Goal: Check status: Check status

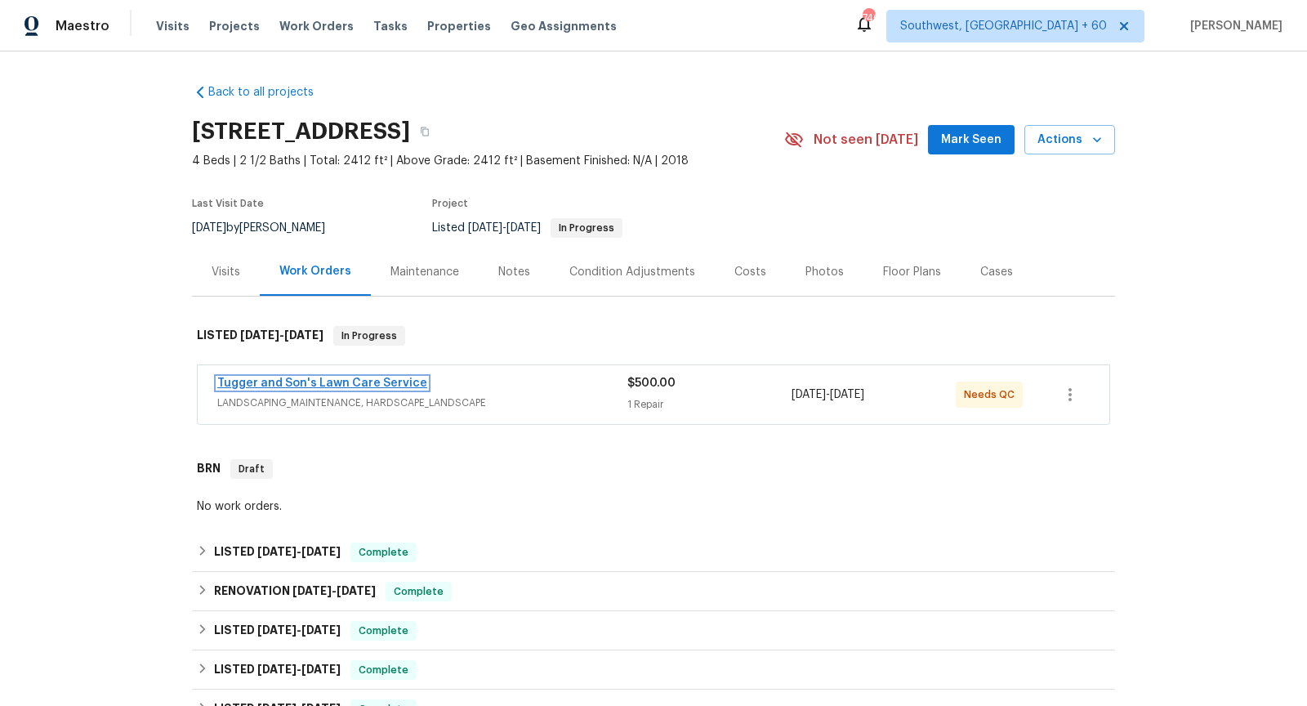
click at [352, 379] on link "Tugger and Son's Lawn Care Service" at bounding box center [322, 382] width 210 height 11
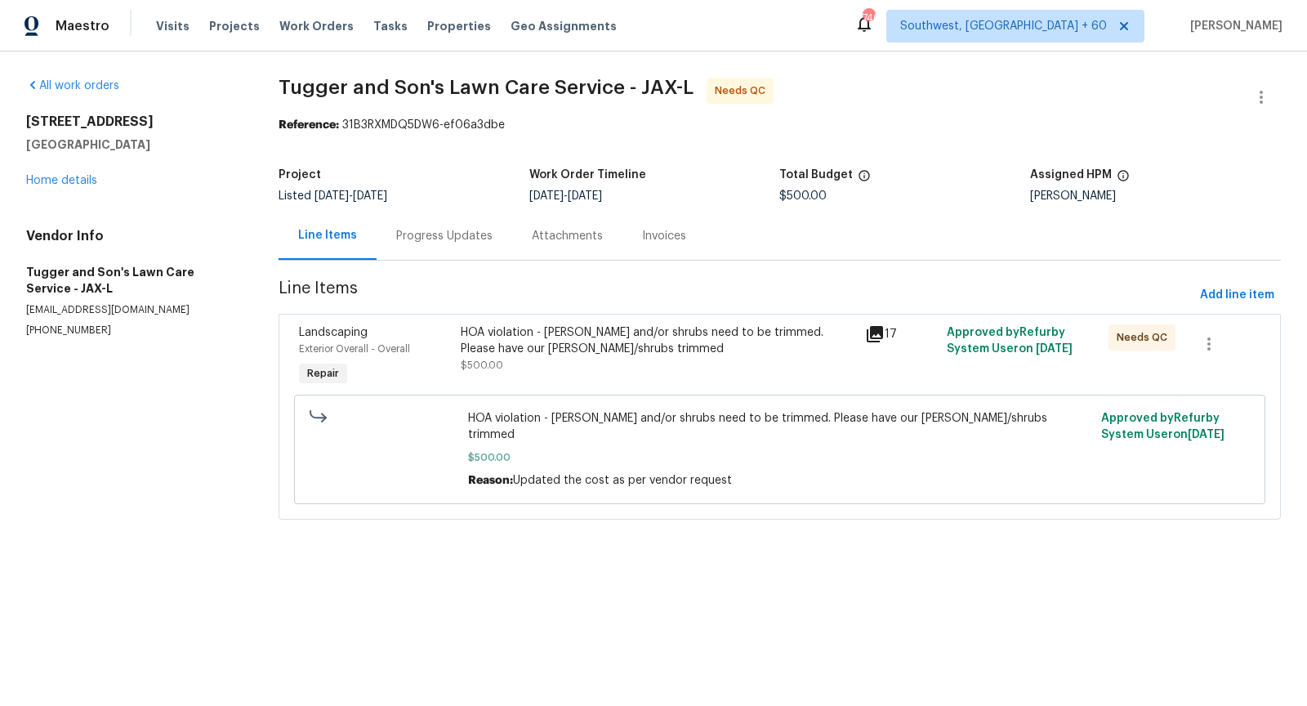
click at [434, 233] on div "Progress Updates" at bounding box center [444, 236] width 96 height 16
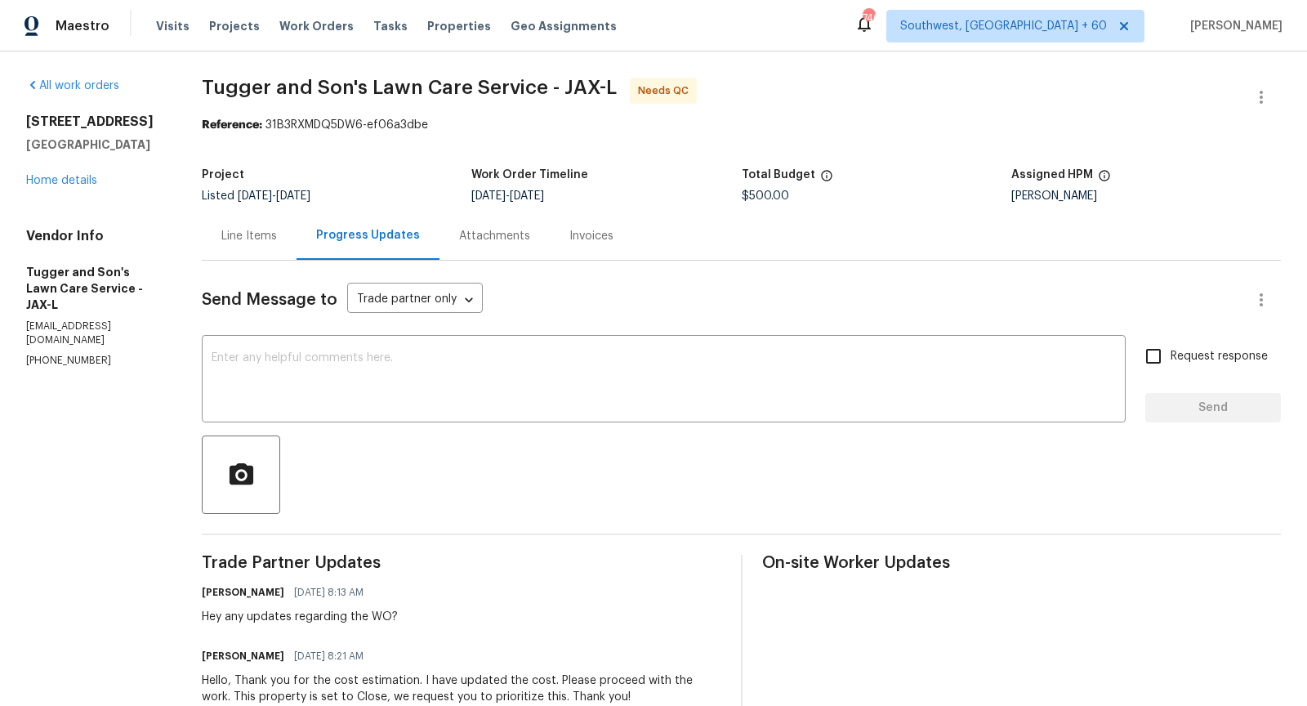
click at [253, 248] on div "Line Items" at bounding box center [249, 236] width 95 height 48
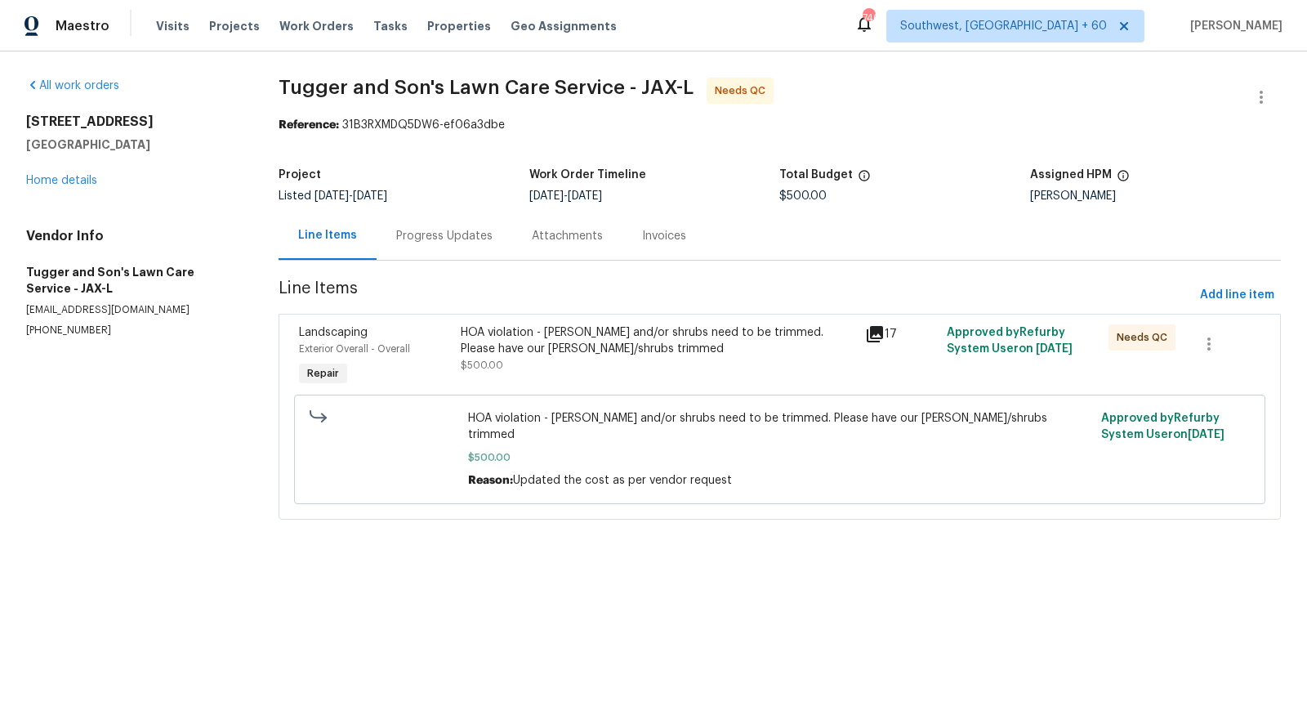
click at [513, 345] on div "HOA violation - [PERSON_NAME] and/or shrubs need to be trimmed. Please have our…" at bounding box center [658, 340] width 395 height 33
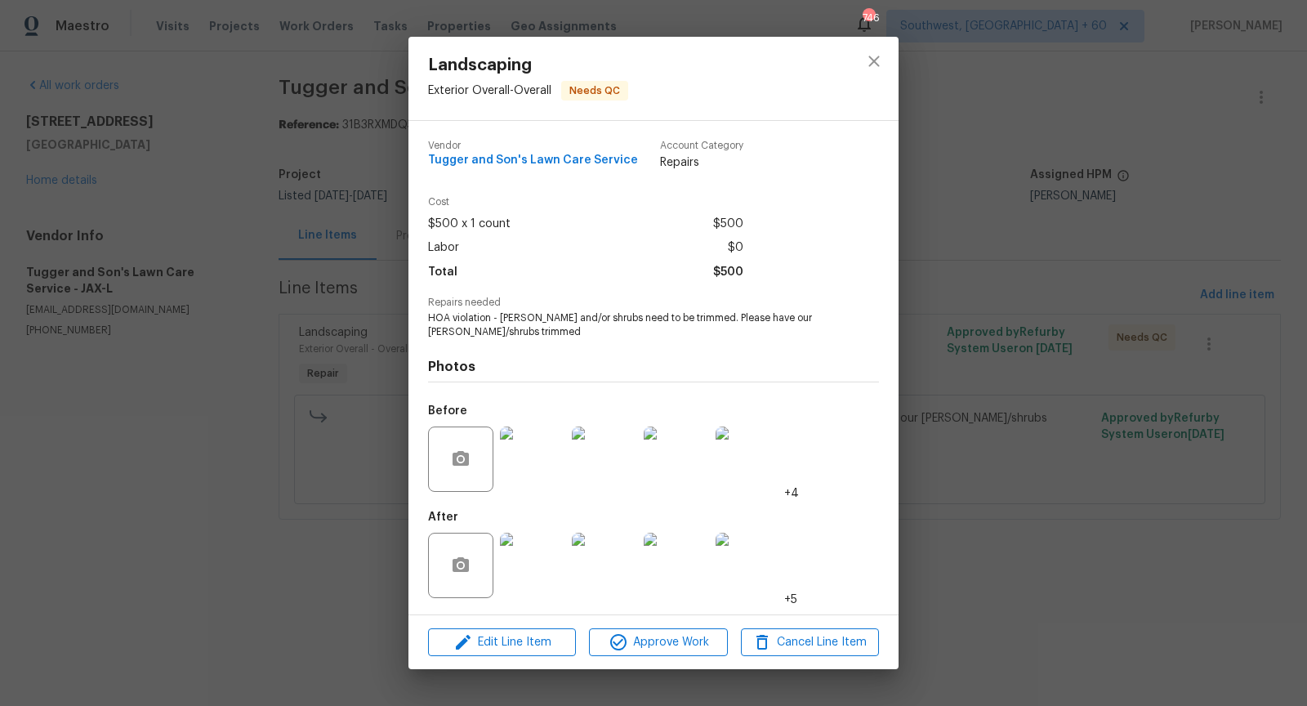
click at [537, 563] on img at bounding box center [532, 565] width 65 height 65
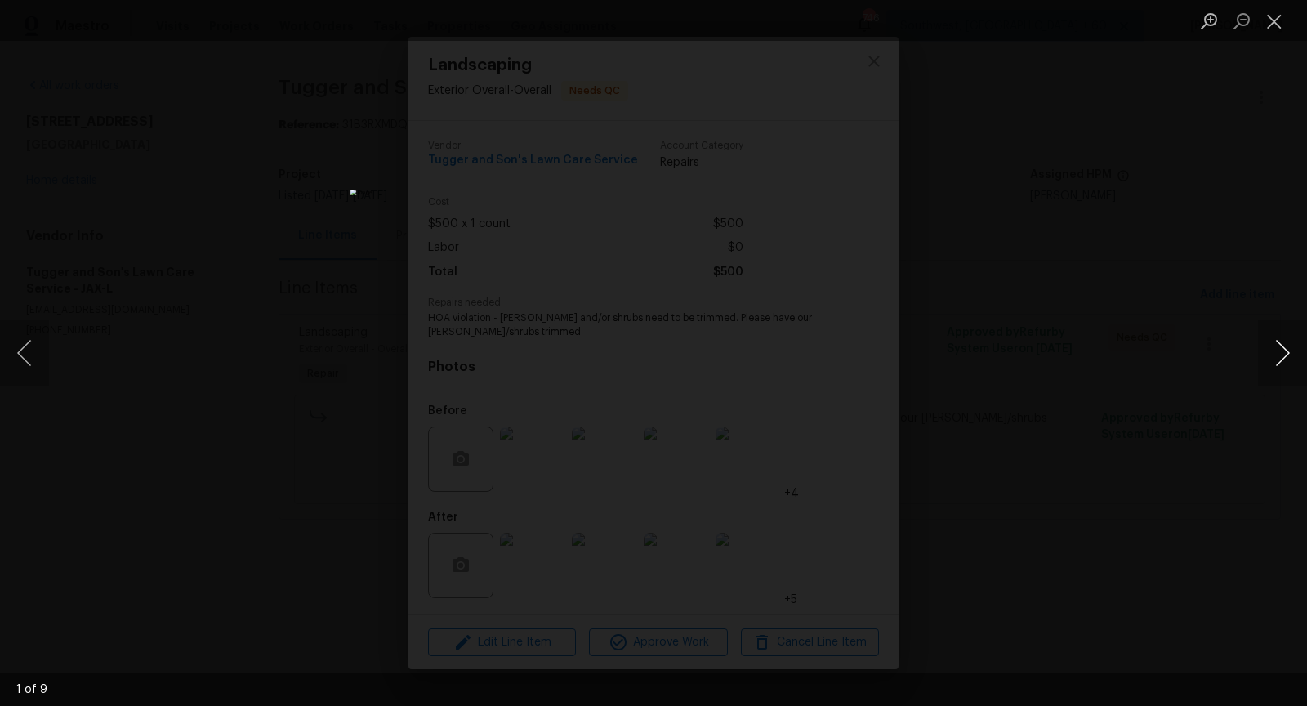
click at [1269, 364] on button "Next image" at bounding box center [1282, 352] width 49 height 65
click at [1273, 359] on button "Next image" at bounding box center [1282, 352] width 49 height 65
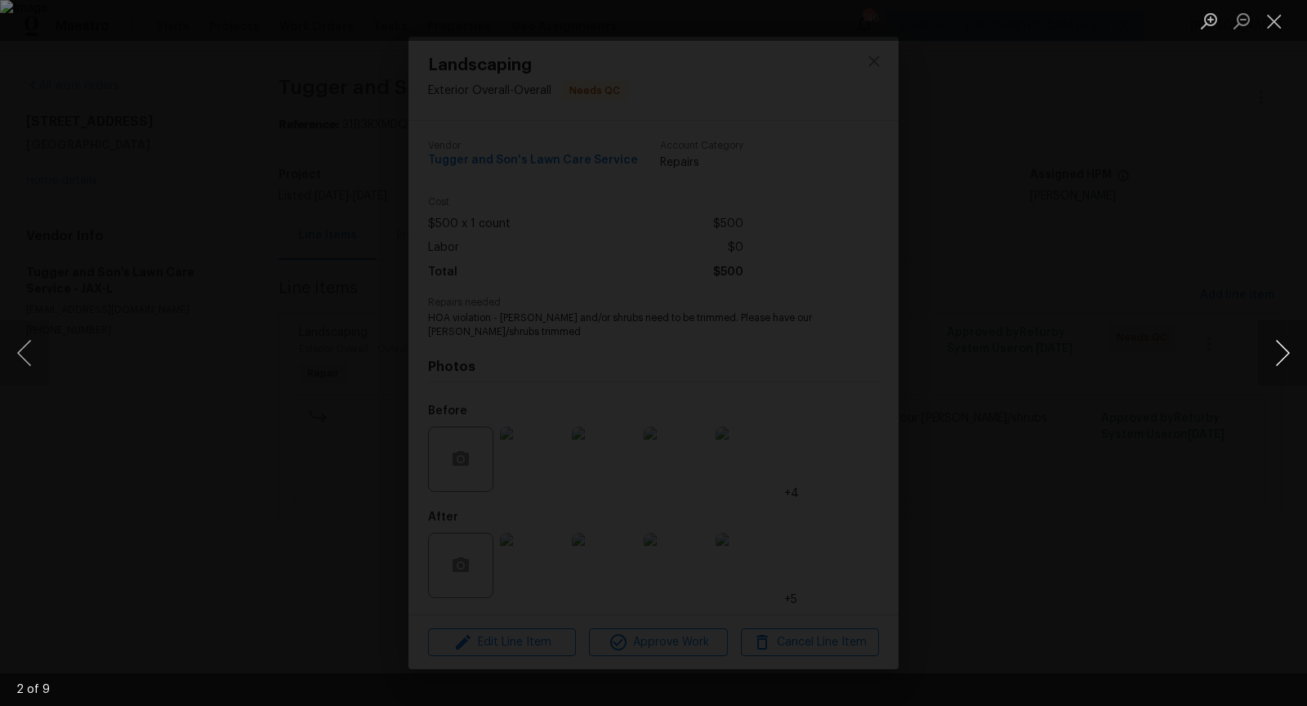
click at [1273, 359] on button "Next image" at bounding box center [1282, 352] width 49 height 65
click at [1278, 371] on button "Next image" at bounding box center [1282, 352] width 49 height 65
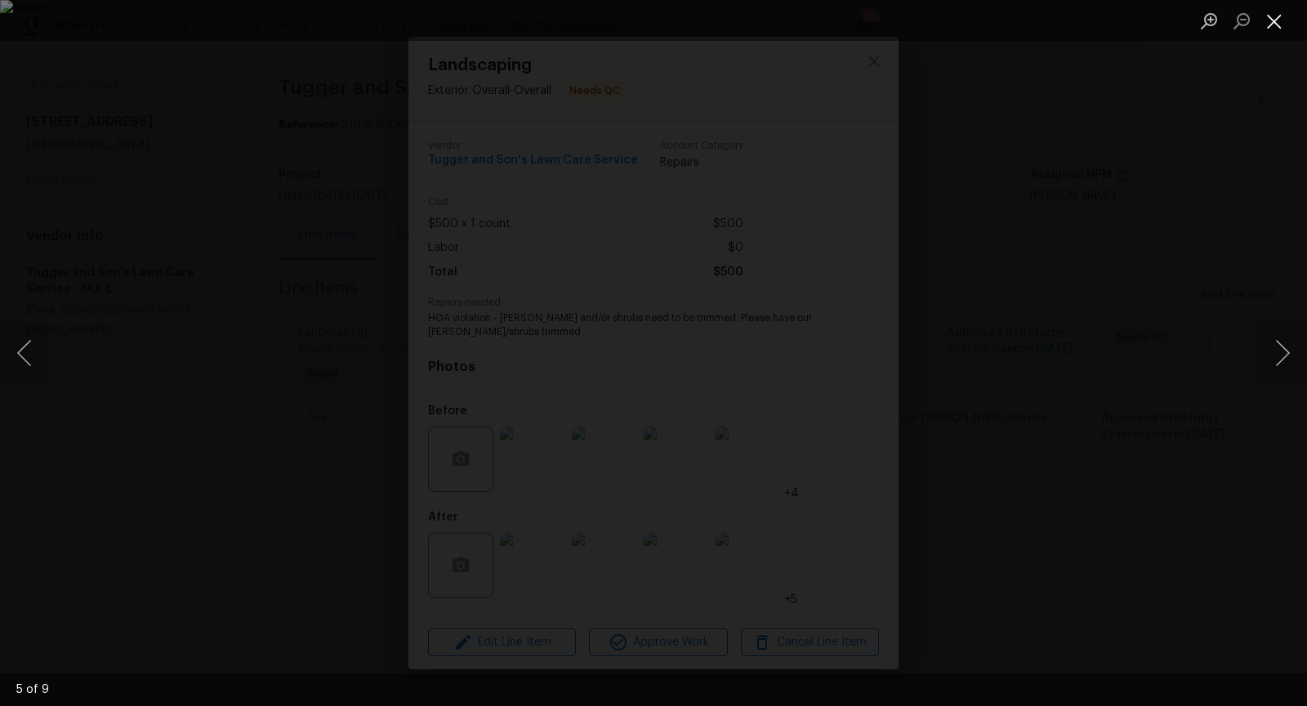
click at [1277, 28] on button "Close lightbox" at bounding box center [1274, 21] width 33 height 29
